Goal: Communication & Community: Answer question/provide support

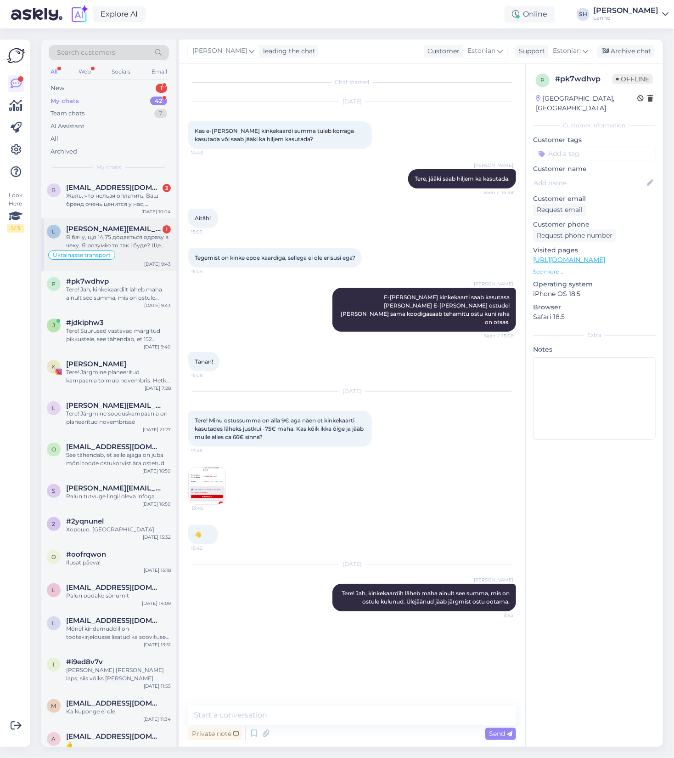
click at [91, 230] on span "[PERSON_NAME][EMAIL_ADDRESS][DOMAIN_NAME]" at bounding box center [114, 229] width 96 height 8
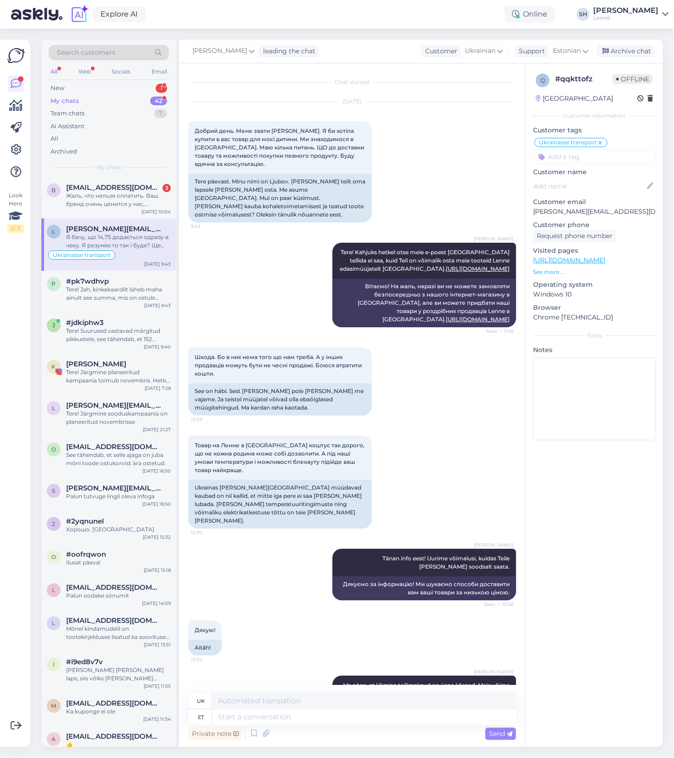
scroll to position [3759, 0]
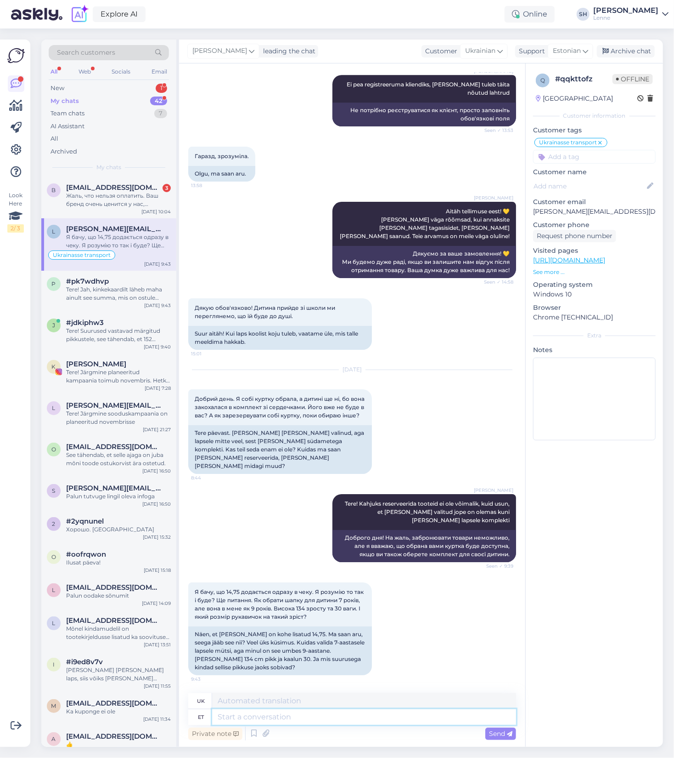
click at [273, 719] on textarea at bounding box center [364, 717] width 304 height 16
click at [297, 717] on textarea at bounding box center [364, 717] width 304 height 16
type textarea "See o"
type textarea "Це"
type textarea "See on trans"
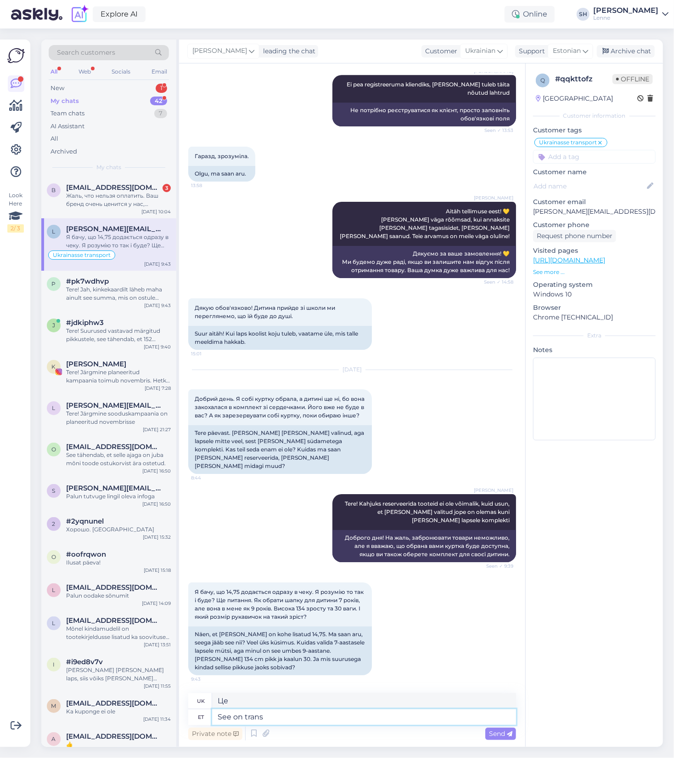
type textarea "Це трансгендер."
type textarea "See on transpord"
type textarea "Це транспорт"
type textarea "See on transporditasu"
type textarea "Це транспортний збір."
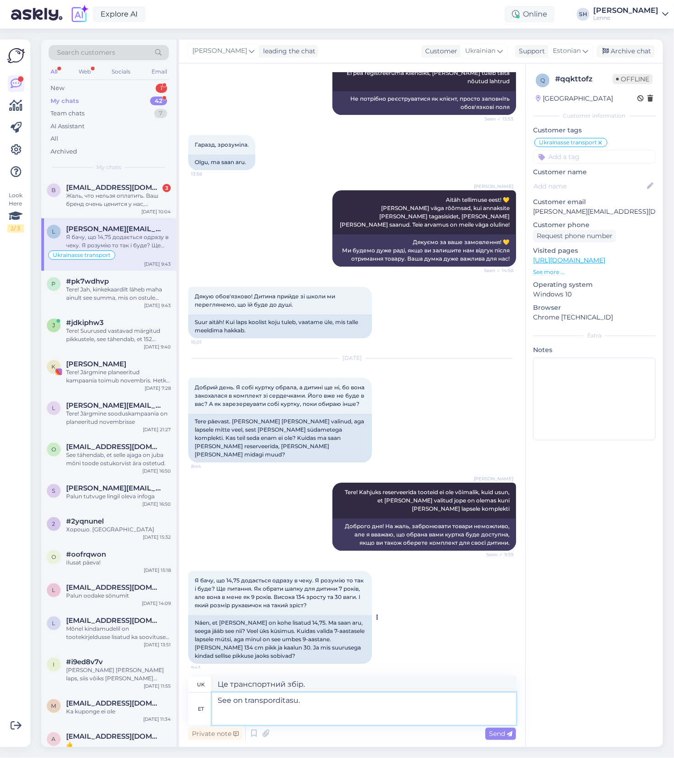
scroll to position [3776, 0]
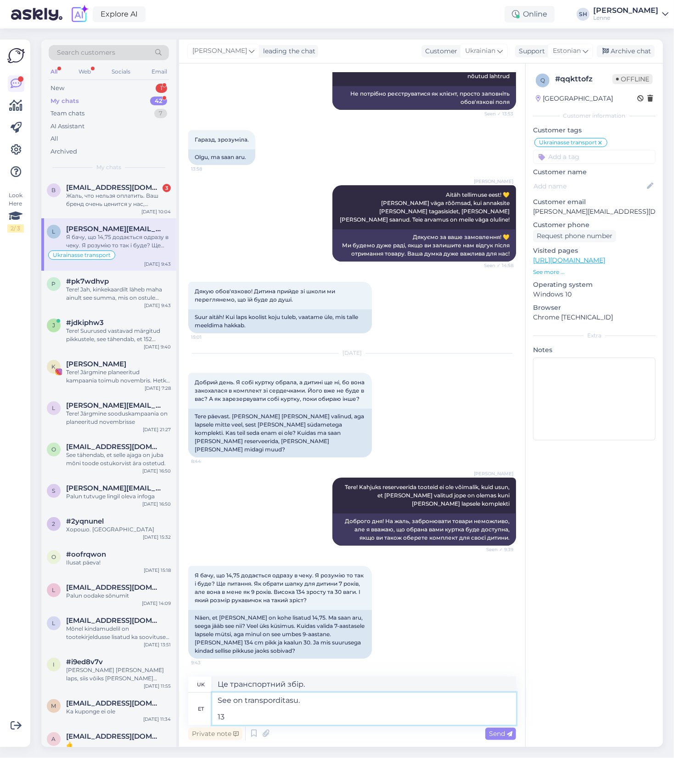
type textarea "See on transporditasu. 134"
type textarea "Це транспортний збір. 134"
type textarea "See on transporditasu. 134 cm"
type textarea "Це вартість доставки. 134 см"
type textarea "See on transporditasu. 134 cm lapsel"
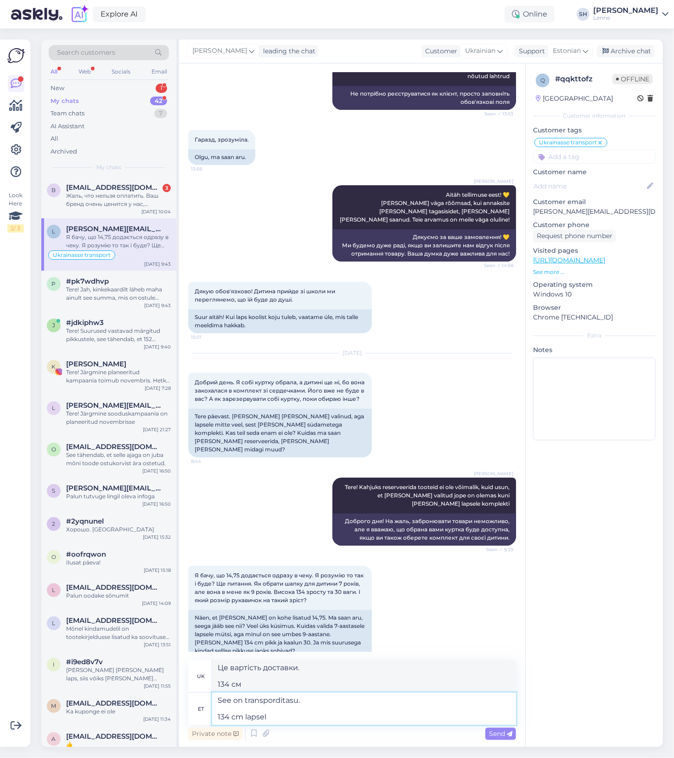
type textarea "Це вартість транспортування. дитина зростом 134 см"
type textarea "See on transporditasu. 134 cm lapsel on"
type textarea "Це плата за транспортування. Дитина має зріст 134 см"
type textarea "See on transporditasu. 134 cm lapsel on keskmiselt"
type textarea "Це плата за транспортування. Дитина зростом 134 см має середній"
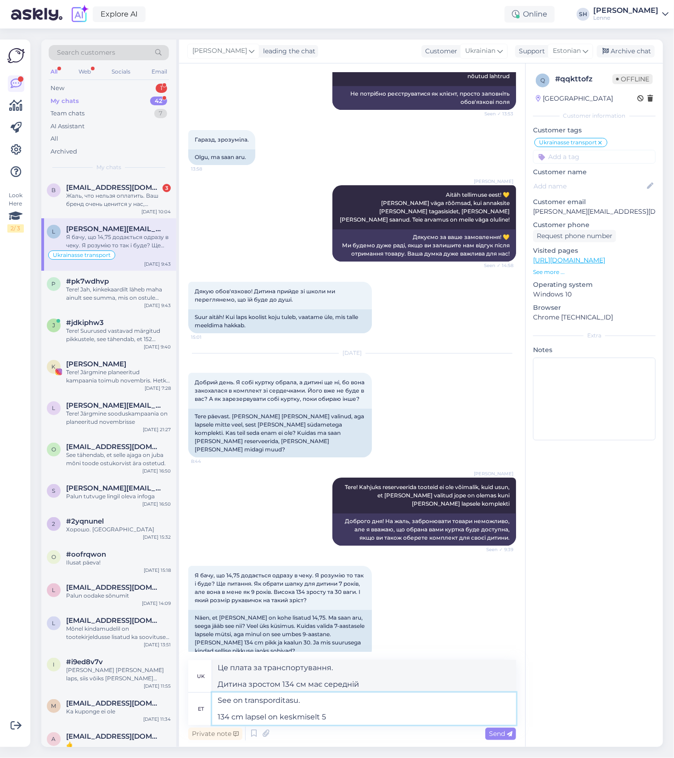
type textarea "See on transporditasu. 134 cm lapsel on keskmiselt 54"
type textarea "Це плата за транспортування. Дитина зростом 134 см має середній показник 54"
type textarea "See on transporditasu. 134 cm lapsel on keskmiselt 54 suuruses p"
type textarea "Це вартість доставки. Дитина зростом 134 см носить середній розмір 54"
type textarea "See on transporditasu. 134 cm lapsel on keskmiselt 54 suuruses pea."
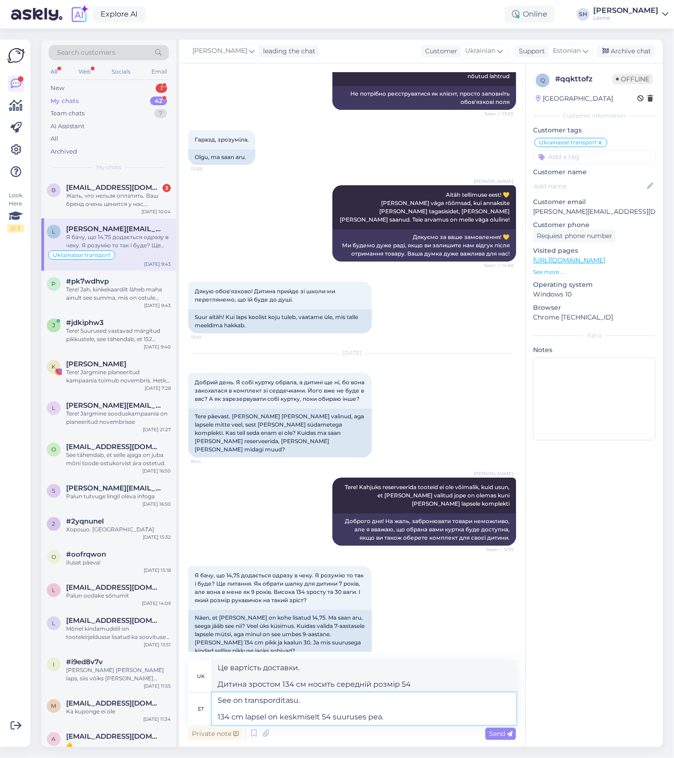
type textarea "Це вартість доставки. Дитина зростом 134 см має середній розмір голови 54."
type textarea "See on transporditasu. 134 cm lapsel on keskmiselt 54 suuruses pea. Kõige k"
type textarea "Це вартість доставки. Дитина зростом 134 см має середній розмір голови 54. Найб…"
type textarea "See on transporditasu. 134 cm lapsel on keskmiselt 54 suuruses pea. Kõige kindl…"
type textarea "Це вартість доставки. Дитина зростом 134 см має середній розмір голови 54. Найб…"
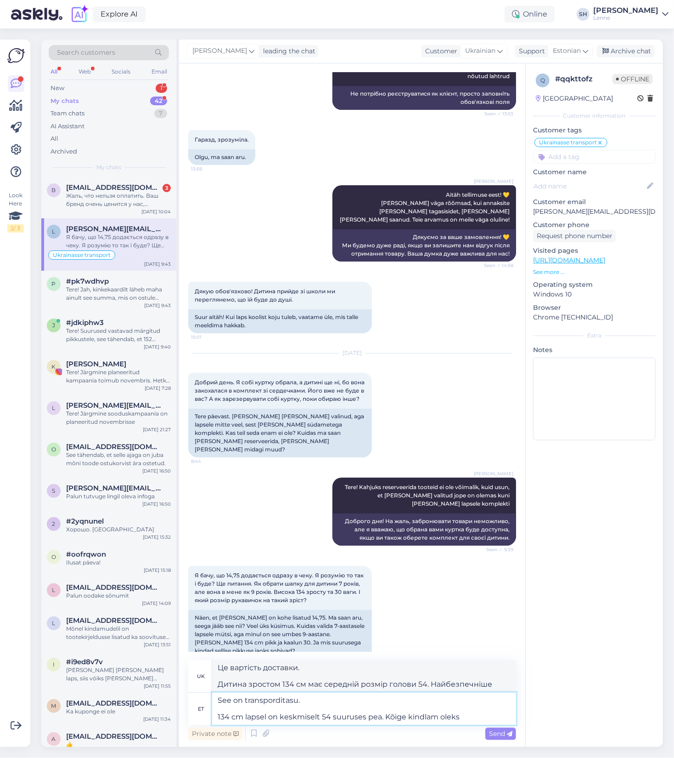
type textarea "See on transporditasu. 134 cm lapsel on keskmiselt 54 suuruses pea. Kõige kindl…"
type textarea "Це вартість доставки. Дитина зростом 134 см має середній розмір голови 54. Найб…"
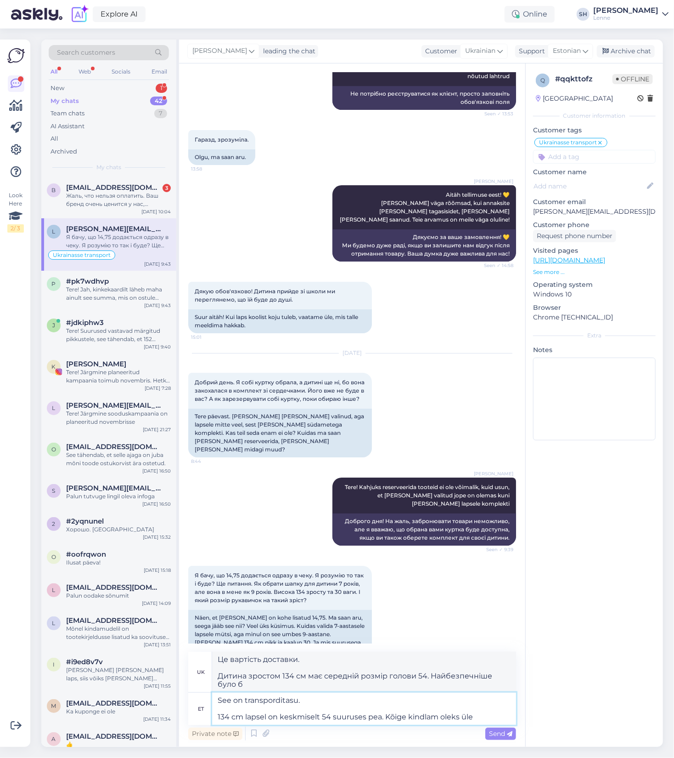
type textarea "See on transporditasu. 134 cm lapsel on keskmiselt 54 suuruses pea. Kõige kindl…"
type textarea "Це вартість доставки. Дитина зростом 134 см має середній розмір голови 54. Найб…"
type textarea "See on transporditasu. 134 cm lapsel on keskmiselt 54 suuruses pea. Kõige kindl…"
type textarea "Це вартість доставки. Дитина зростом 134 см має середній розмір голови 54. Найб…"
click at [459, 716] on textarea "See on transporditasu. 134 cm lapsel on keskmiselt 54 suuruses pea. Kõige kindl…" at bounding box center [364, 708] width 304 height 32
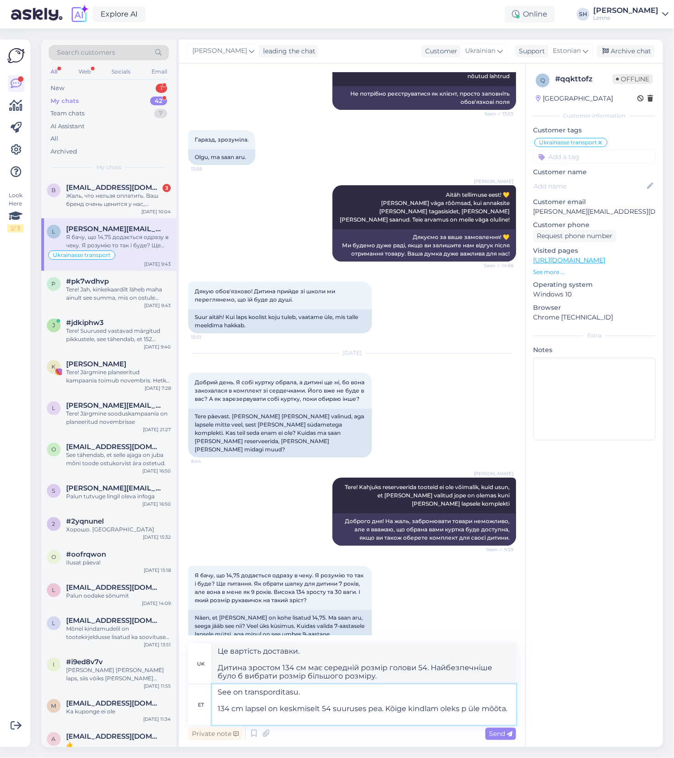
type textarea "See on transporditasu. 134 cm lapsel on keskmiselt 54 suuruses pea. Kõige kindl…"
type textarea "Це вартість доставки. Дитина зростом 134 см має середній розмір голови 54. Найб…"
type textarea "See on transporditasu. 134 cm lapsel on keskmiselt 54 suuruses pea. Kõige kindl…"
type textarea "Це вартість доставки. Дитина зростом 134 см має середній розмір голови 54. Найб…"
type textarea "See on transporditasu. 134 cm lapsel on keskmiselt 54 suuruses pea. Kõige kindl…"
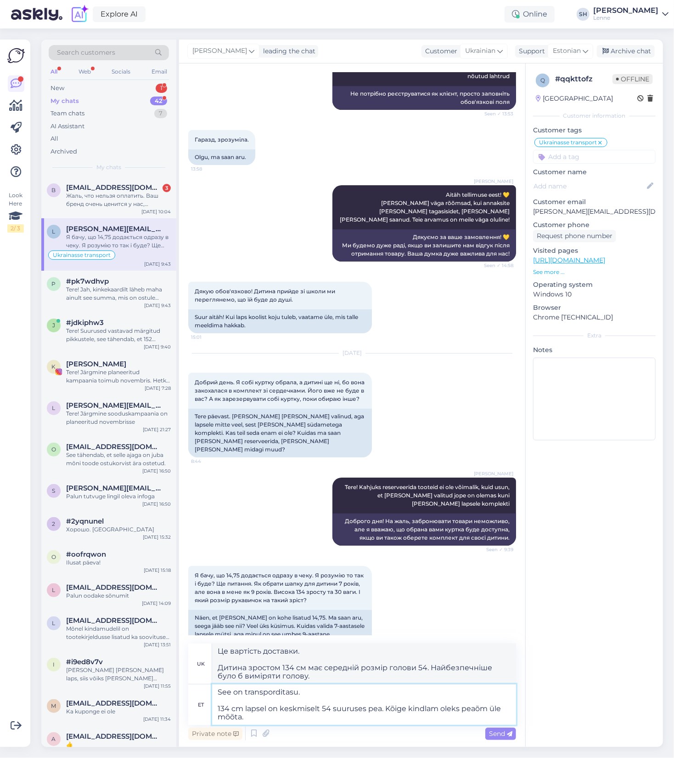
type textarea "Це вартість доставки. Дитина зростом 134 см має середній розмір голови 54. Найб…"
type textarea "See on transporditasu. 134 cm lapsel on keskmiselt 54 suuruses pea. Kõige kindl…"
type textarea "Це вартість доставки. Дитина зростом 134 см має середній розмір голови 54. Найб…"
click at [236, 713] on textarea "See on transporditasu. 134 cm lapsel on keskmiselt 54 suuruses pea. Kõige kindl…" at bounding box center [364, 704] width 304 height 40
click at [327, 719] on textarea "See on transporditasu. 134 cm lapsel on keskmiselt 54 suuruses pea. Kõige kindl…" at bounding box center [364, 704] width 304 height 40
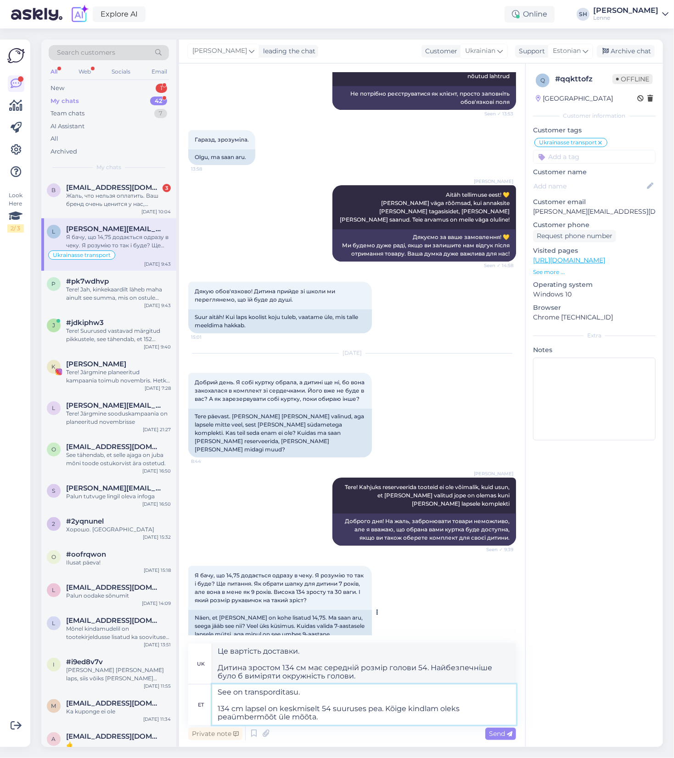
scroll to position [3809, 0]
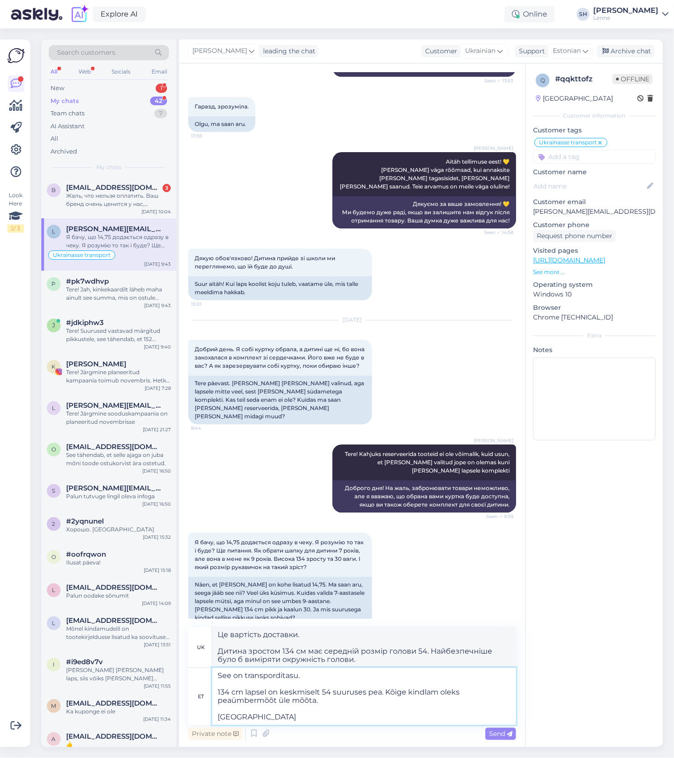
type textarea "See on transporditasu. 134 cm lapsel on keskmiselt 54 suuruses pea. Kõige kindl…"
type textarea "Це вартість доставки. Дитина зростом 134 см має середній розмір голови 54. Найб…"
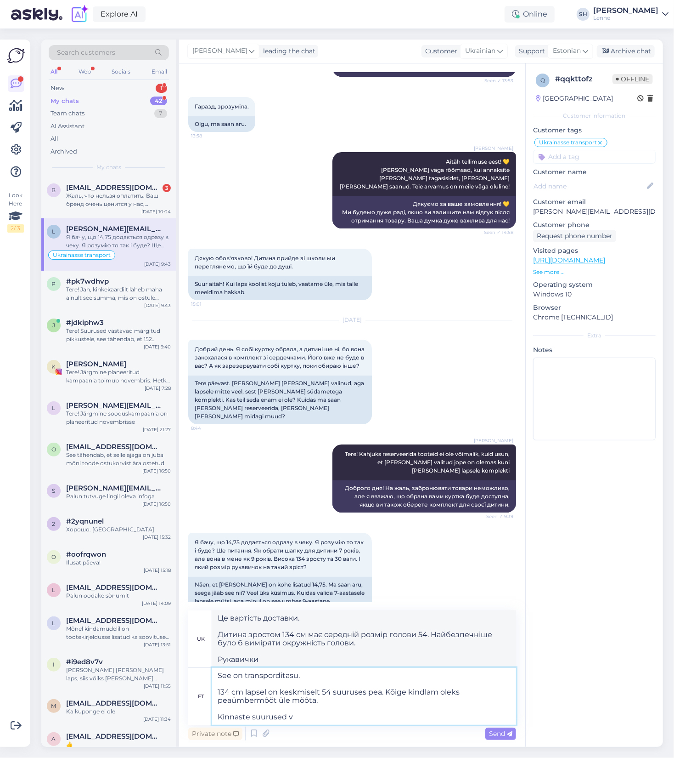
type textarea "See on transporditasu. 134 cm lapsel on keskmiselt 54 suuruses pea. Kõige kindl…"
type textarea "Це вартість доставки. Дитина зростом 134 см має середній розмір голови 54. Найб…"
type textarea "See on transporditasu. 134 cm lapsel on keskmiselt 54 suuruses pea. Kõige kindl…"
type textarea "Це вартість доставки. Дитина зростом 134 см має середній розмір голови 54. Найб…"
type textarea "See on transporditasu. 134 cm lapsel on keskmiselt 54 suuruses pea. Kõige kindl…"
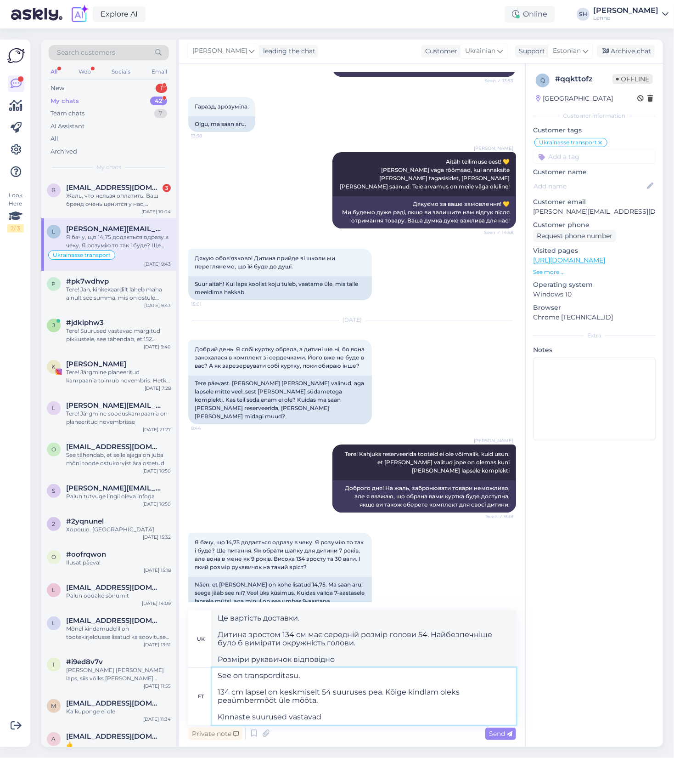
type textarea "Це вартість доставки. Дитина зростом 134 см має середній розмір голови 54. Найб…"
type textarea "See on transporditasu. 134 cm lapsel on keskmiselt 54 suuruses pea. Kõige kindl…"
type textarea "Це вартість доставки. Дитина зростом 134 см має середній розмір голови 54. Найб…"
type textarea "See on transporditasu. 134 cm lapsel on keskmiselt 54 suuruses pea. Kõige kindl…"
type textarea "Це вартість доставки. Дитина зростом 134 см має середній розмір голови 54. Найб…"
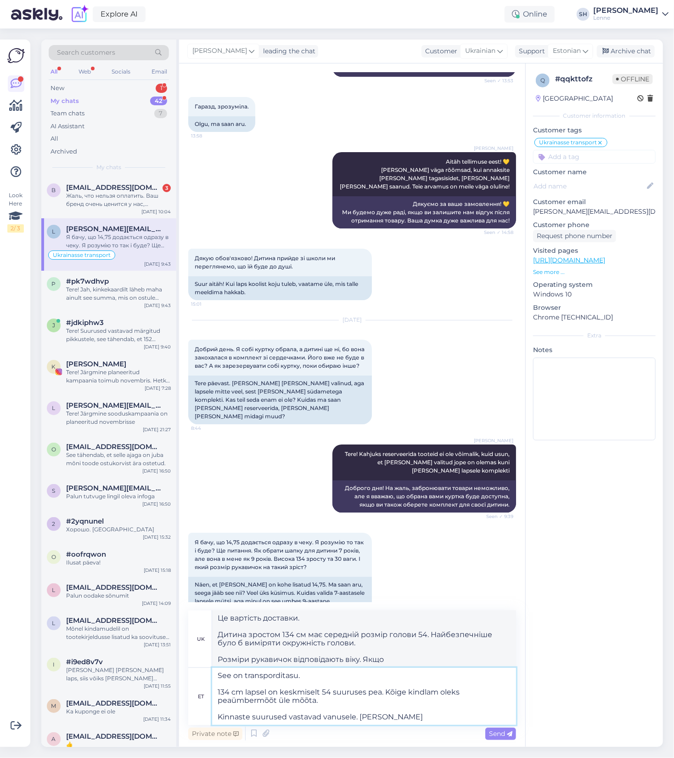
type textarea "See on transporditasu. 134 cm lapsel on keskmiselt 54 suuruses pea. Kõige kindl…"
type textarea "Це вартість доставки. Дитина зростом 134 см має середній розмір голови 54. Найб…"
type textarea "See on transporditasu. 134 cm lapsel on keskmiselt 54 suuruses pea. Kõige kindl…"
type textarea "Це вартість доставки. Дитина зростом 134 см має середній розмір голови 54. Найб…"
type textarea "See on transporditasu. 134 cm lapsel on keskmiselt 54 suuruses pea. Kõige kindl…"
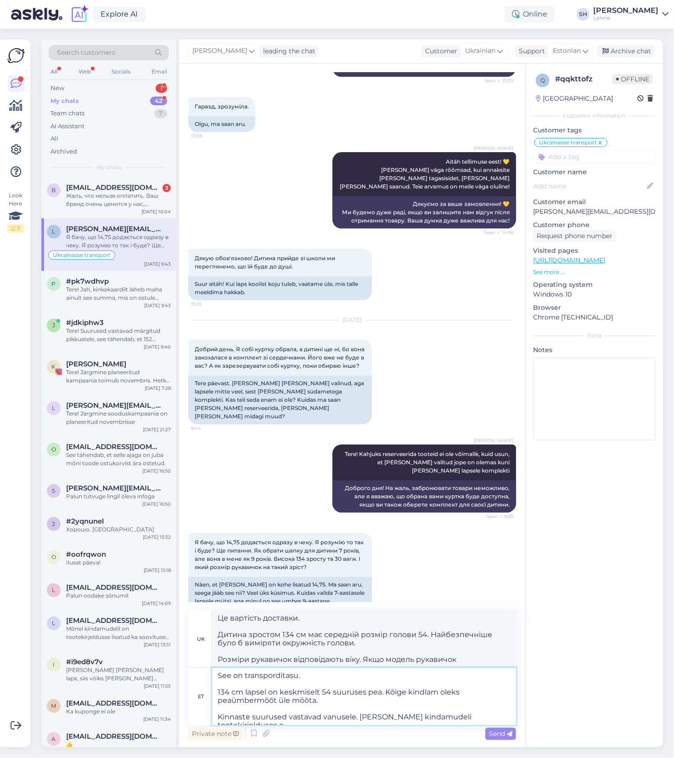
type textarea "Це вартість доставки. Дитина зростом 134 см має середній розмір голови 54. Найб…"
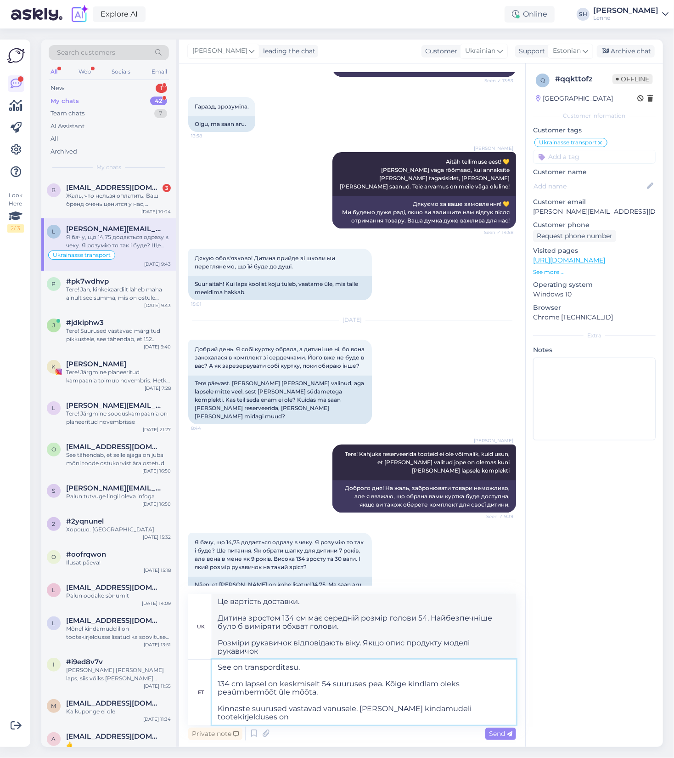
type textarea "See on transporditasu. 134 cm lapsel on keskmiselt 54 suuruses pea. Kõige kindl…"
type textarea "Це вартість доставки. Дитина зростом 134 см має середній розмір голови 54. Найб…"
type textarea "See on transporditasu. 134 cm lapsel on keskmiselt 54 suuruses pea. Kõige kindl…"
type textarea "Це вартість доставки. Дитина зростом 134 см має середній розмір голови 54. Найб…"
type textarea "See on transporditasu. 134 cm lapsel on keskmiselt 54 suuruses pea. Kõige kindl…"
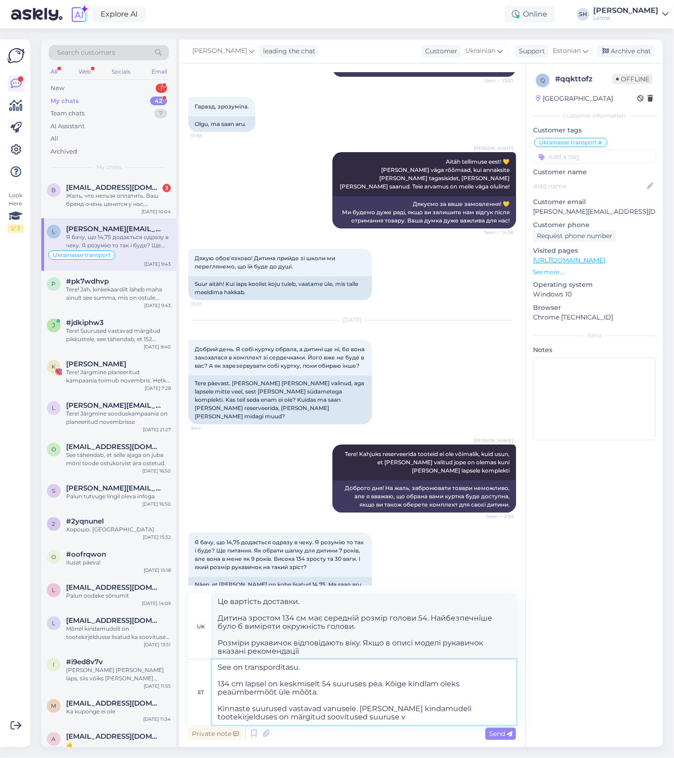
type textarea "Це вартість доставки. Дитина зростом 134 см має середній розмір голови 54. Найб…"
type textarea "See on transporditasu. 134 cm lapsel on keskmiselt 54 suuruses pea. Kõige kindl…"
type textarea "Це вартість доставки. Дитина зростом 134 см має середній розмір голови 54. Найб…"
type textarea "See on transporditasu. 134 cm lapsel on keskmiselt 54 suuruses pea. Kõige kindl…"
type textarea "Це вартість доставки. Дитина зростом 134 см має середній розмір голови 54. Найб…"
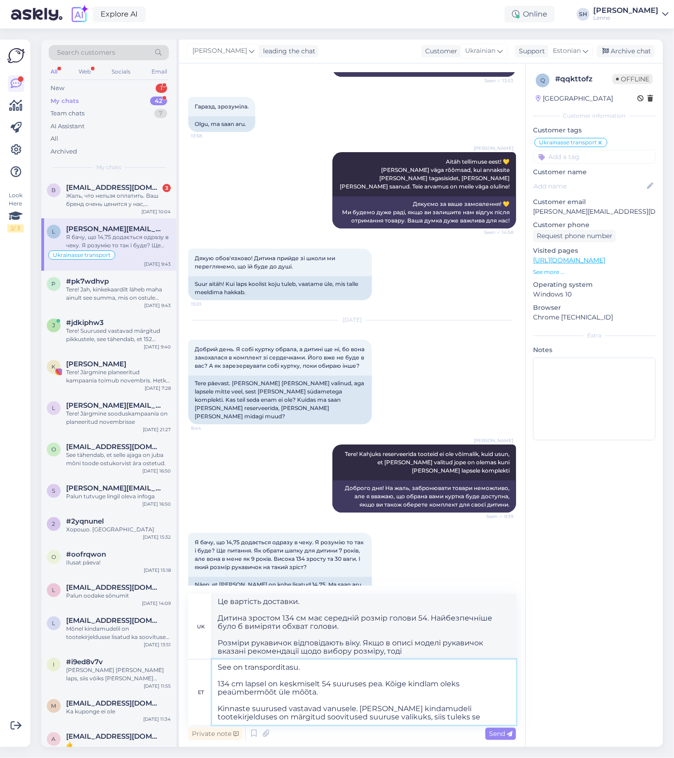
type textarea "See on transporditasu. 134 cm lapsel on keskmiselt 54 suuruses pea. Kõige kindl…"
type textarea "Це вартість доставки. Дитина зростом 134 см має середній розмір голови 54. Найб…"
type textarea "See on transporditasu. 134 cm lapsel on keskmiselt 54 suuruses pea. Kõige kindl…"
type textarea "Це вартість доставки. Дитина зростом 134 см має середній розмір голови 54. Найб…"
type textarea "See on transporditasu. 134 cm lapsel on keskmiselt 54 suuruses pea. Kõige kindl…"
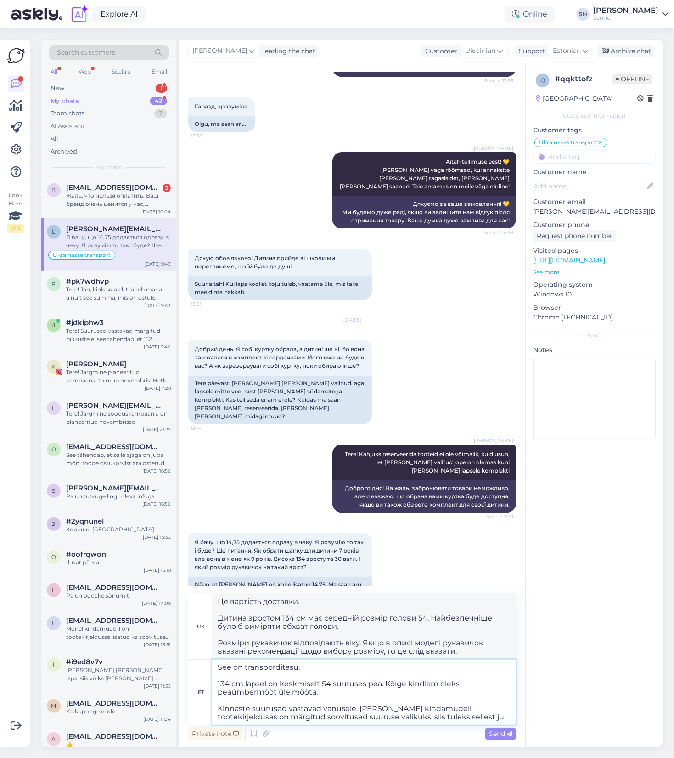
type textarea "Це вартість доставки. Дитина зростом 134 см має середній розмір голови 54. Найб…"
type textarea "See on transporditasu. 134 cm lapsel on keskmiselt 54 suuruses pea. Kõige kindl…"
type textarea "Це вартість доставки. Дитина зростом 134 см має середній розмір голови 54. Найб…"
click at [429, 716] on textarea "See on transporditasu. 134 cm lapsel on keskmiselt 54 suuruses pea. Kõige kindl…" at bounding box center [364, 691] width 304 height 65
click at [431, 717] on textarea "See on transporditasu. 134 cm lapsel on keskmiselt 54 suuruses pea. Kõige kindl…" at bounding box center [364, 691] width 304 height 65
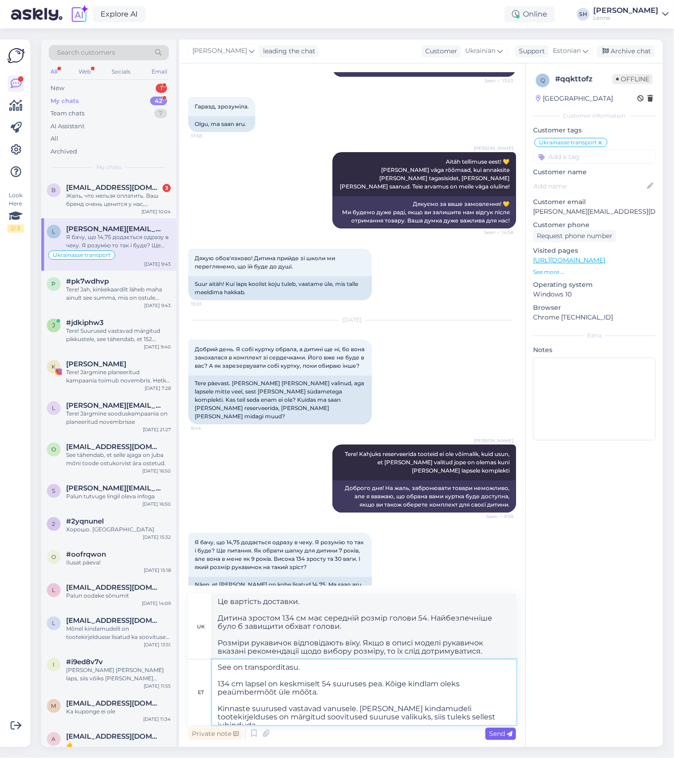
type textarea "See on transporditasu. 134 cm lapsel on keskmiselt 54 suuruses pea. Kõige kindl…"
click at [501, 732] on span "Send" at bounding box center [500, 733] width 23 height 8
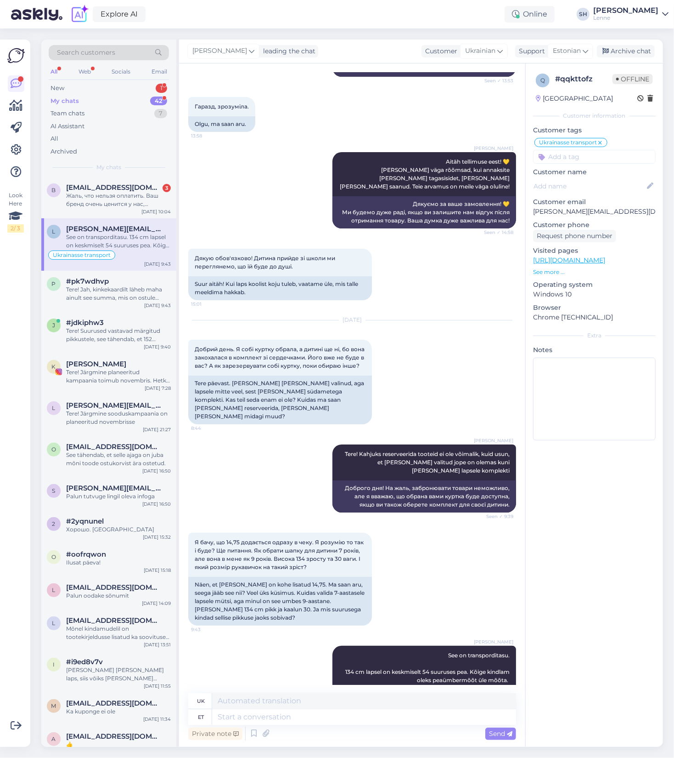
scroll to position [3930, 0]
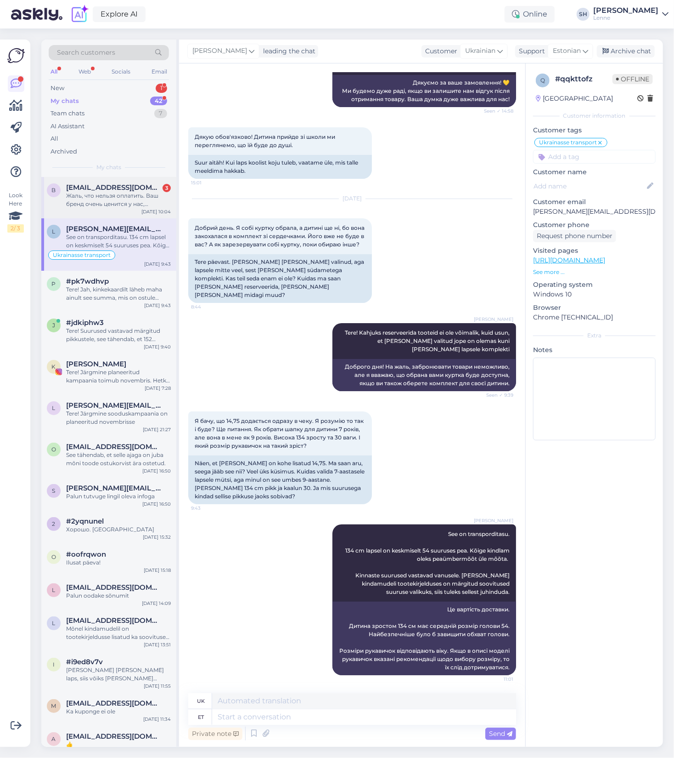
click at [124, 193] on div "Жаль, что нельзя оплатить. Ваш бренд очень ценится у нас, передайте пожалуйста …" at bounding box center [118, 200] width 105 height 17
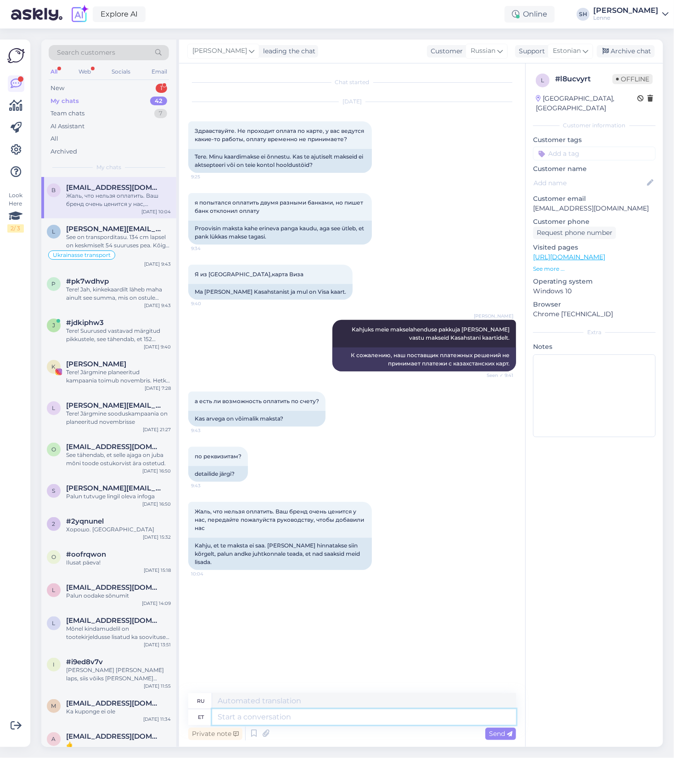
click at [239, 715] on textarea at bounding box center [364, 717] width 304 height 16
drag, startPoint x: 360, startPoint y: 554, endPoint x: 179, endPoint y: 109, distance: 480.9
click at [179, 109] on div "Chat started [DATE] Здравствуйте. Не проходит оплата по карте, у вас ведутся ка…" at bounding box center [352, 404] width 346 height 683
copy div "Loremipsumdo. Si ametcons adipis el seddo, e tem incidid utlab-et dolore, magna…"
click at [424, 566] on div "Жаль, что нельзя оплатить. Ваш бренд очень ценится у нас, передайте пожалуйста …" at bounding box center [352, 536] width 328 height 88
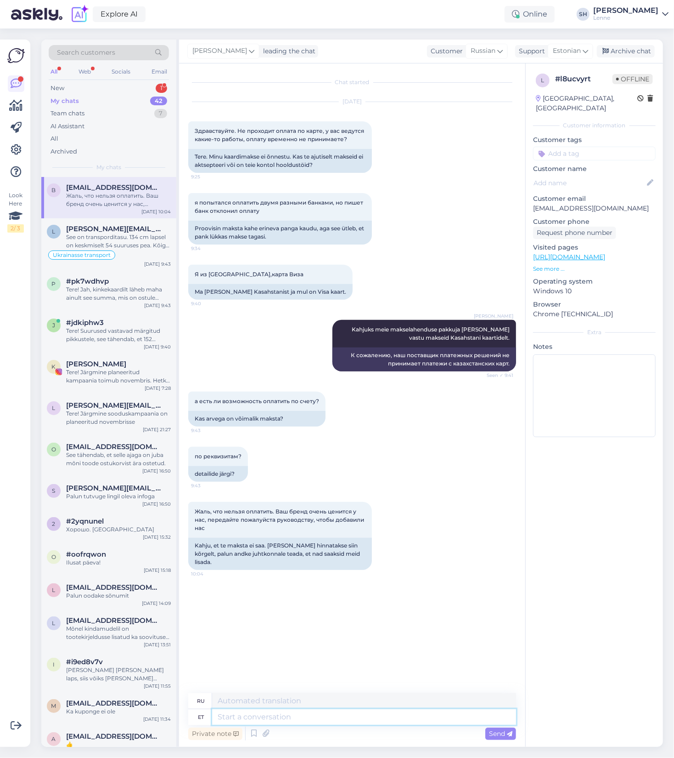
click at [308, 718] on textarea at bounding box center [364, 717] width 304 height 16
paste textarea "Oleme seda olukorda kontrollinud ja kahjuks ei ole praegu võimalik makseid Kasa…"
type textarea "Oleme seda olukorda kontrollinud ja kahjuks ei ole praegu võimalik makseid Kasa…"
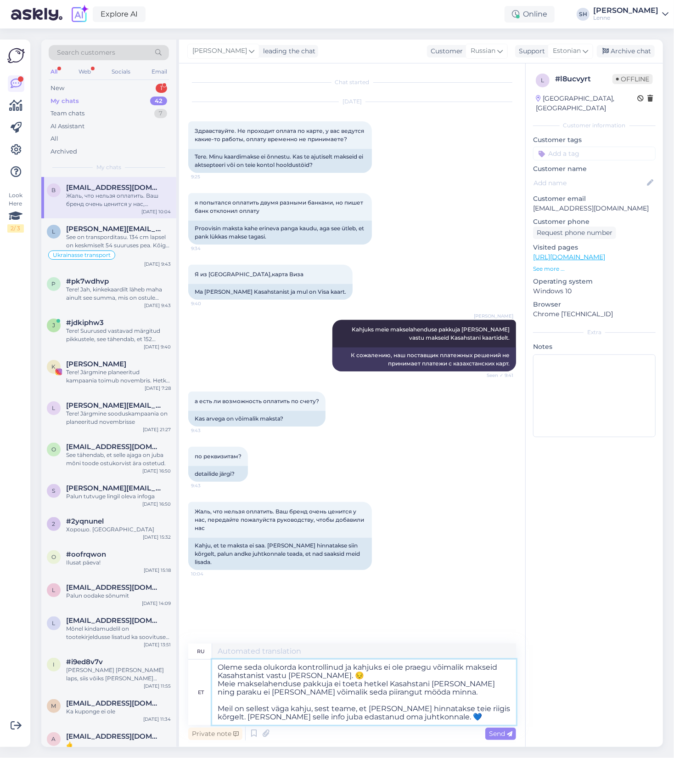
type textarea "Мы проверили эту ситуацию, и, к сожалению, в настоящее время приём платежей из …"
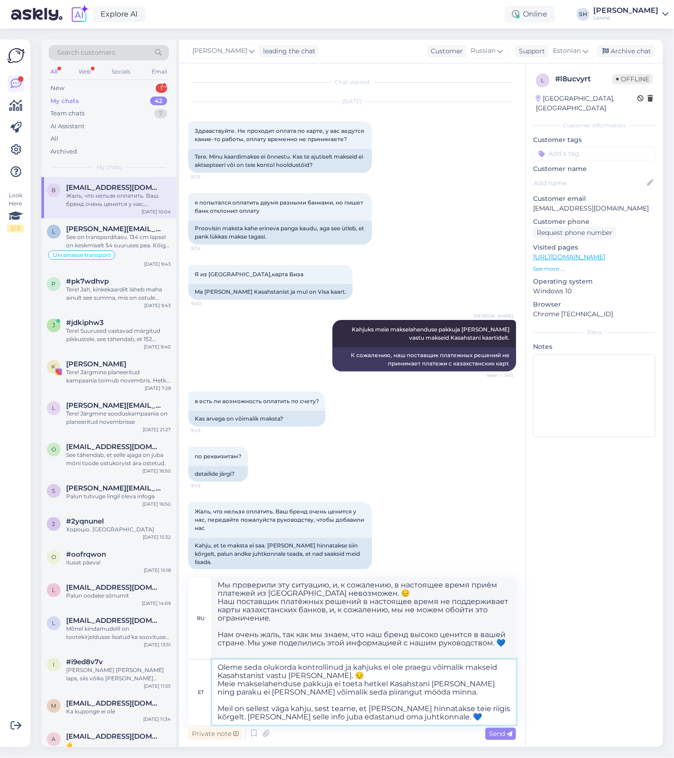
drag, startPoint x: 386, startPoint y: 683, endPoint x: 363, endPoint y: 684, distance: 22.5
click at [363, 684] on textarea "Oleme seda olukorda kontrollinud ja kahjuks ei ole praegu võimalik makseid Kasa…" at bounding box center [364, 691] width 304 height 65
type textarea "Oleme seda olukorda kontrollinud ja kahjuks ei ole praegu võimalik makseid Kasa…"
type textarea "Мы проверили эту ситуацию, и, к сожалению, в настоящее время приём платежей из …"
click at [305, 692] on textarea "Oleme seda olukorda kontrollinud ja kahjuks ei ole praegu võimalik makseid Kasa…" at bounding box center [364, 691] width 304 height 65
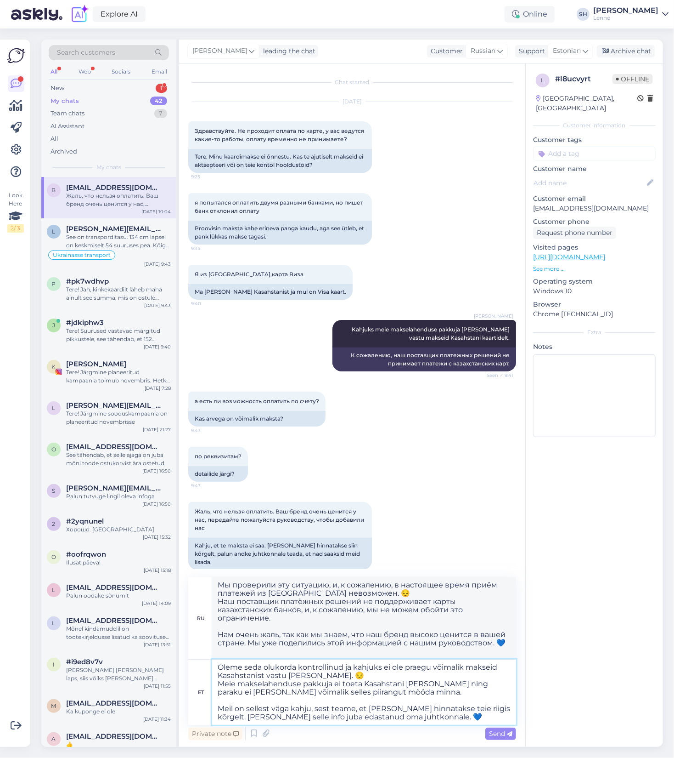
type textarea "Oleme seda olukorda kontrollinud ja kahjuks ei ole praegu võimalik makseid Kasa…"
type textarea "Мы проверили эту ситуацию, и, к сожалению, в настоящее время приём платежей из …"
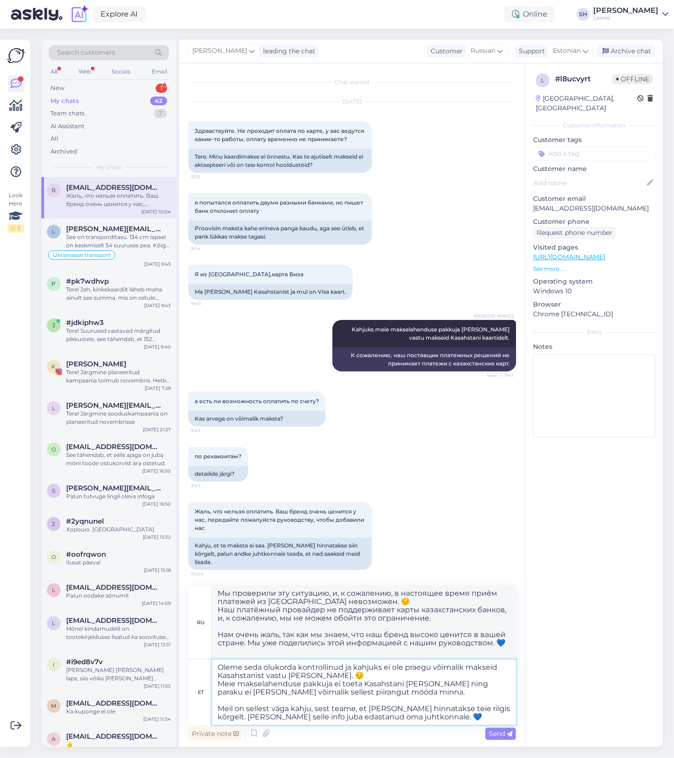
click at [347, 692] on textarea "Oleme seda olukorda kontrollinud ja kahjuks ei ole praegu võimalik makseid Kasa…" at bounding box center [364, 691] width 304 height 65
type textarea "Oleme seda olukorda kontrollinud ja kahjuks ei ole praegu võimalik makseid Kasa…"
type textarea "Мы проверили эту ситуацию, и, к сожалению, в настоящее время приём платежей из …"
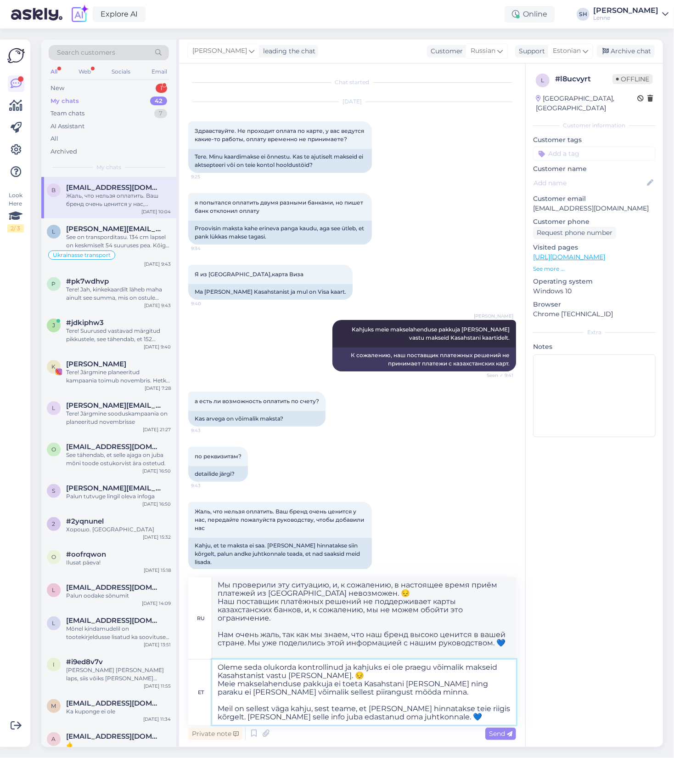
click at [461, 708] on textarea "Oleme seda olukorda kontrollinud ja kahjuks ei ole praegu võimalik makseid Kasa…" at bounding box center [364, 691] width 304 height 65
click at [366, 718] on textarea "Oleme seda olukorda kontrollinud ja kahjuks ei ole praegu võimalik makseid Kasa…" at bounding box center [364, 691] width 304 height 65
type textarea "Oleme seda olukorda kontrollinud ja kahjuks ei ole praegu võimalik makseid Kasa…"
type textarea "Мы проверили эту ситуацию, и, к сожалению, в настоящее время приём платежей из …"
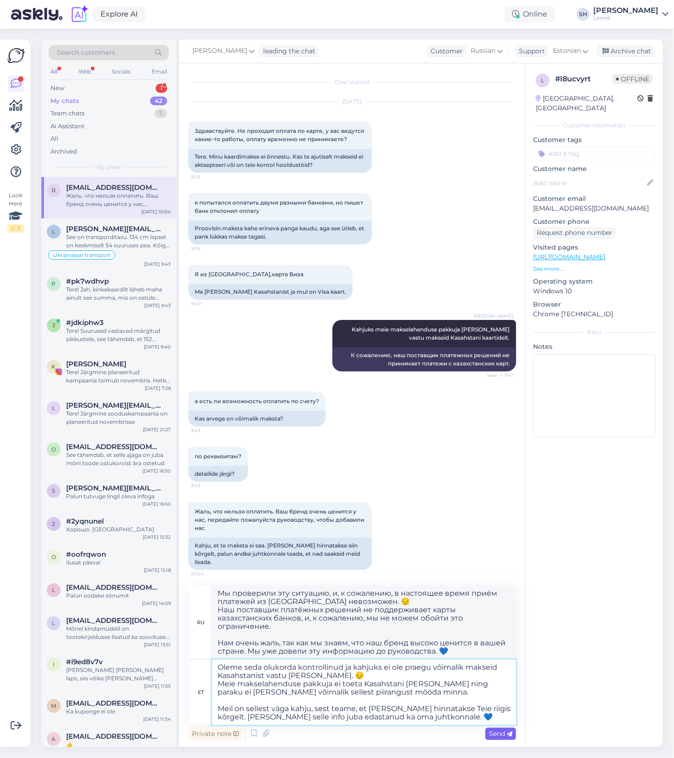
type textarea "Oleme seda olukorda kontrollinud ja kahjuks ei ole praegu võimalik makseid Kasa…"
click at [498, 737] on div "Send" at bounding box center [501, 733] width 31 height 12
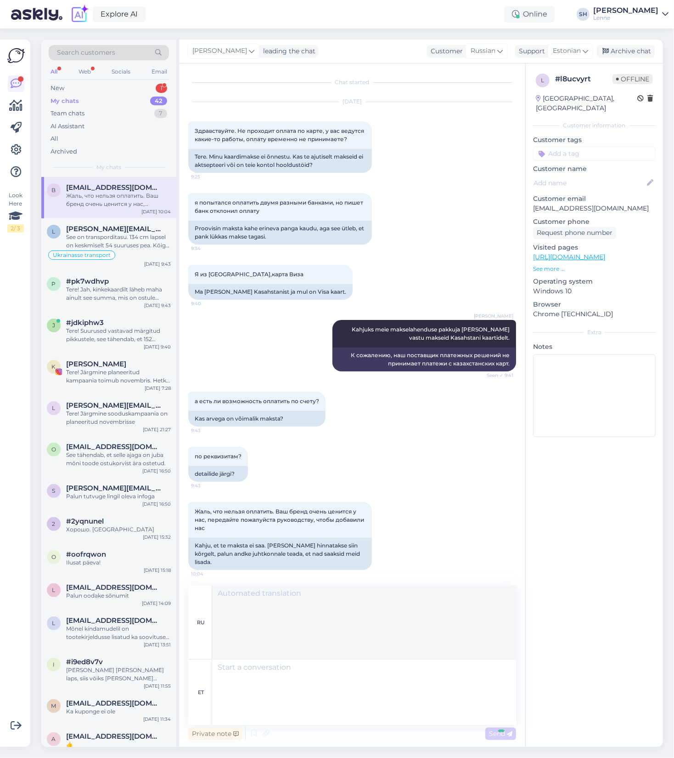
scroll to position [82, 0]
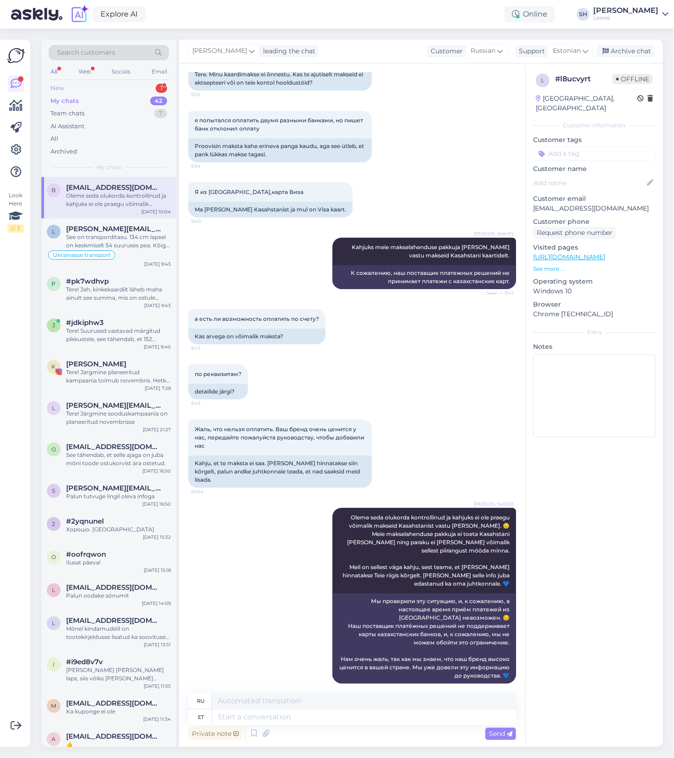
click at [82, 89] on div "New 1" at bounding box center [109, 88] width 120 height 13
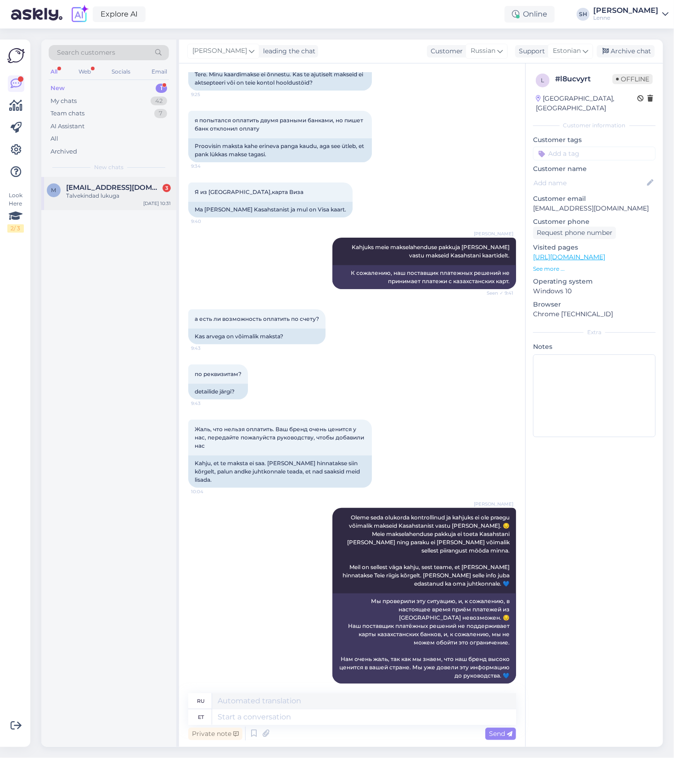
click at [101, 189] on span "[EMAIL_ADDRESS][DOMAIN_NAME]" at bounding box center [114, 187] width 96 height 8
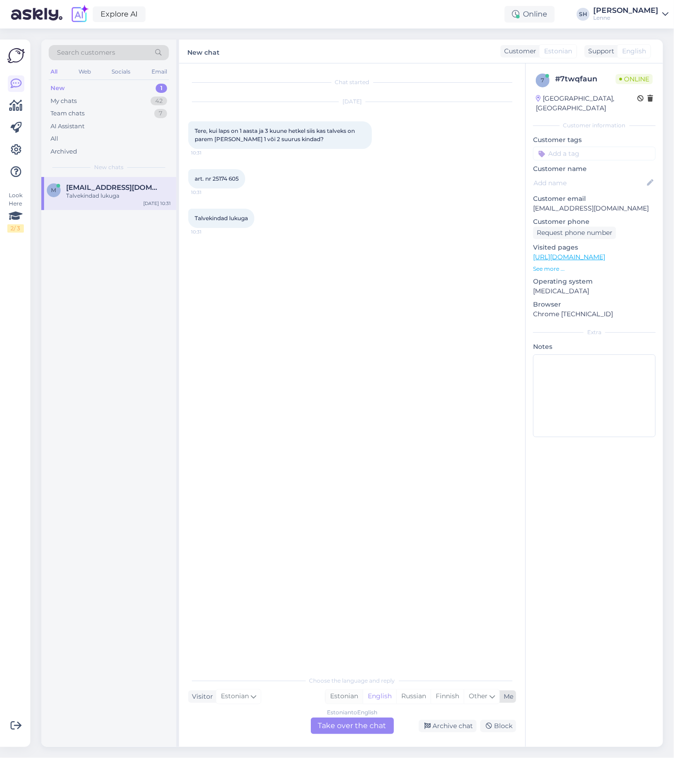
click at [344, 699] on div "Estonian" at bounding box center [344, 696] width 37 height 14
click at [352, 731] on div "Estonian to Estonian Take over the chat" at bounding box center [352, 725] width 83 height 17
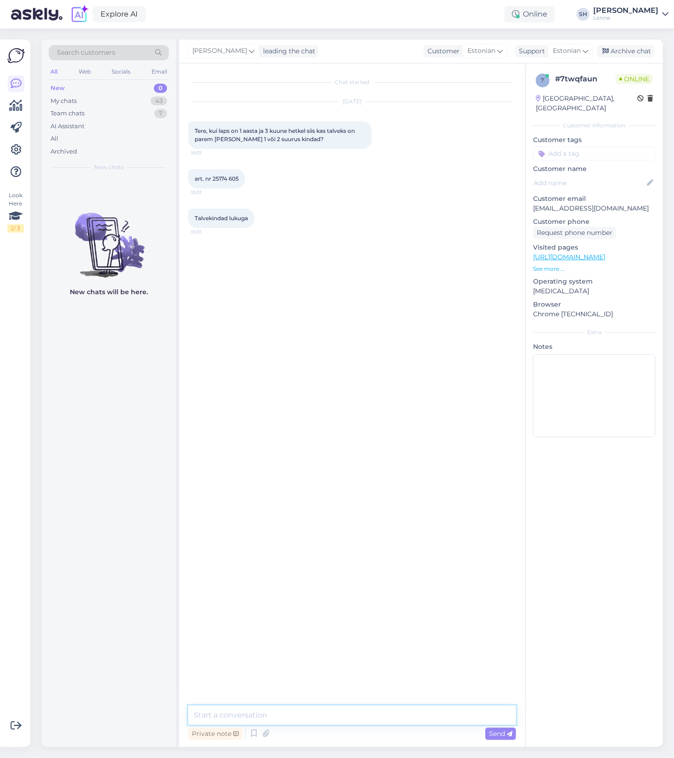
click at [252, 715] on textarea at bounding box center [352, 714] width 328 height 19
type textarea "Tere! Soovitame [PERSON_NAME] suurus 1"
click at [347, 716] on textarea at bounding box center [352, 714] width 328 height 19
click at [363, 717] on textarea at bounding box center [352, 714] width 328 height 19
